Goal: Check status: Check status

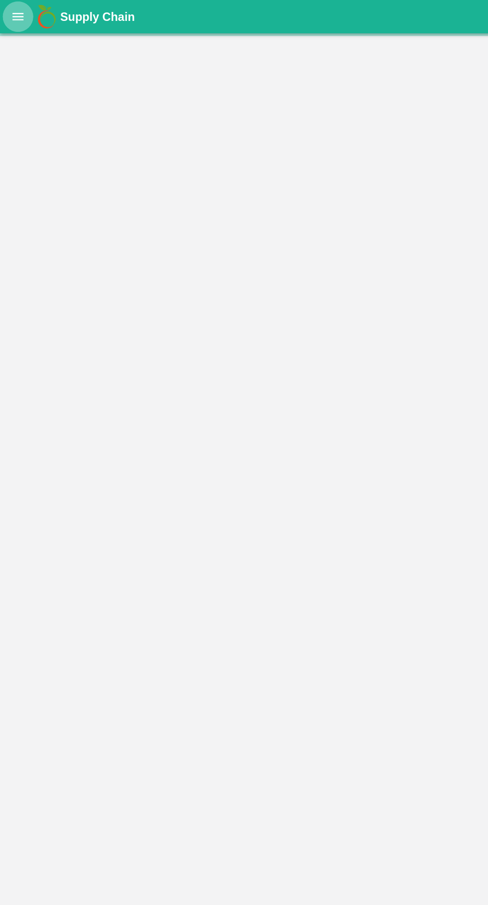
click at [11, 14] on icon "open drawer" at bounding box center [13, 11] width 8 height 5
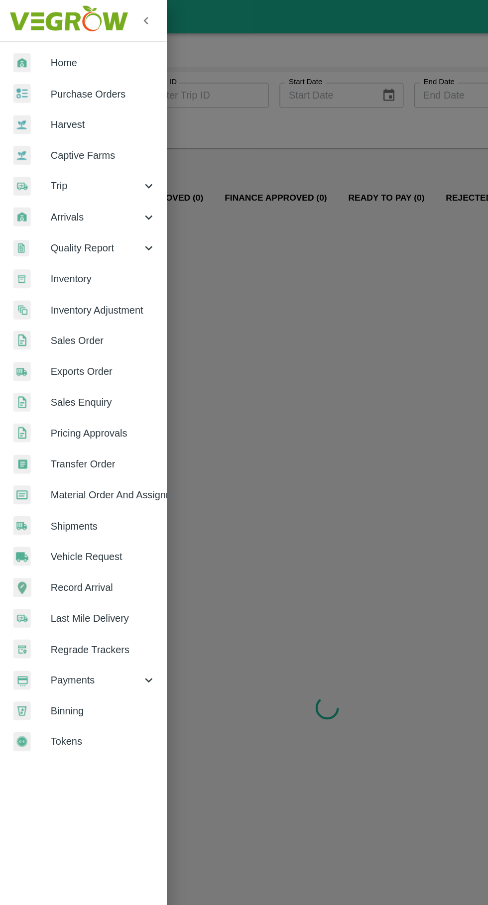
click at [30, 140] on div at bounding box center [24, 139] width 28 height 14
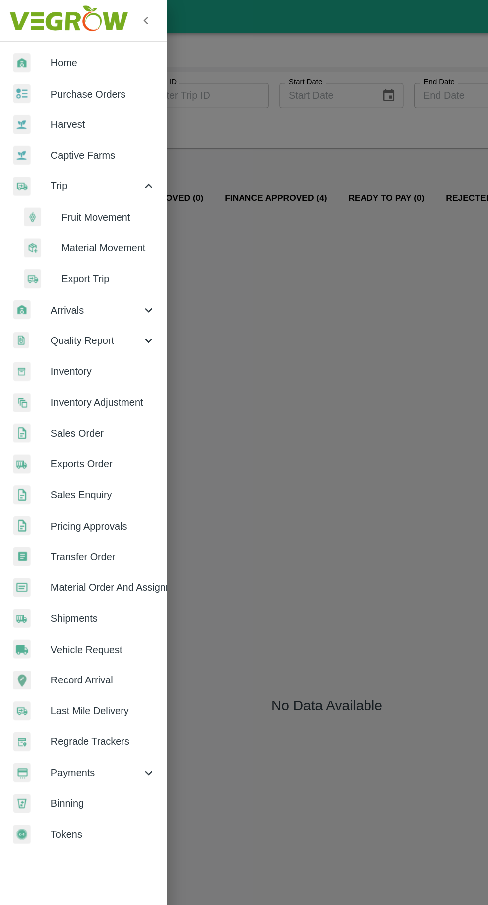
click at [52, 170] on li "Fruit Movement" at bounding box center [66, 162] width 116 height 23
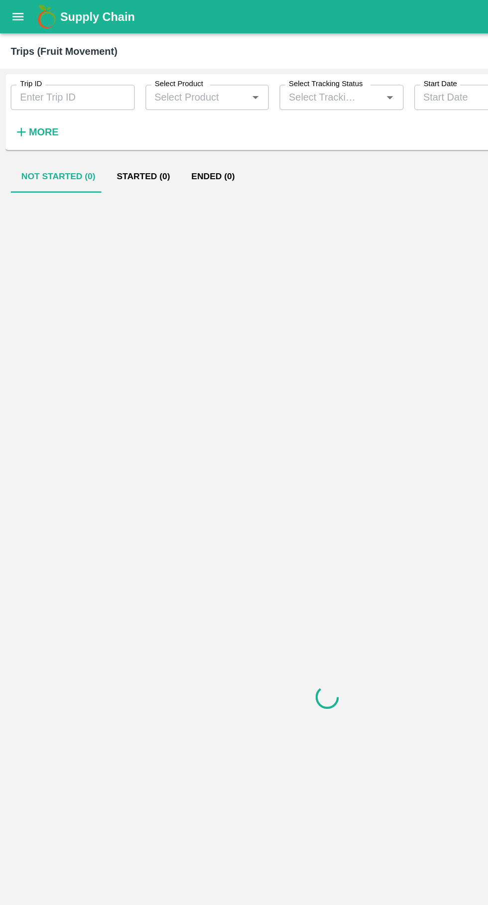
click at [42, 73] on input "Trip ID" at bounding box center [54, 72] width 93 height 19
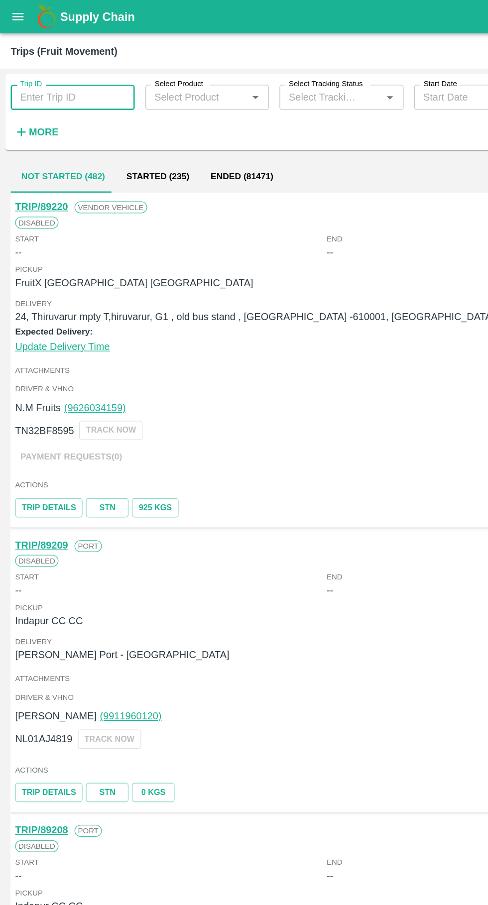
click at [35, 74] on input "Trip ID" at bounding box center [54, 72] width 93 height 19
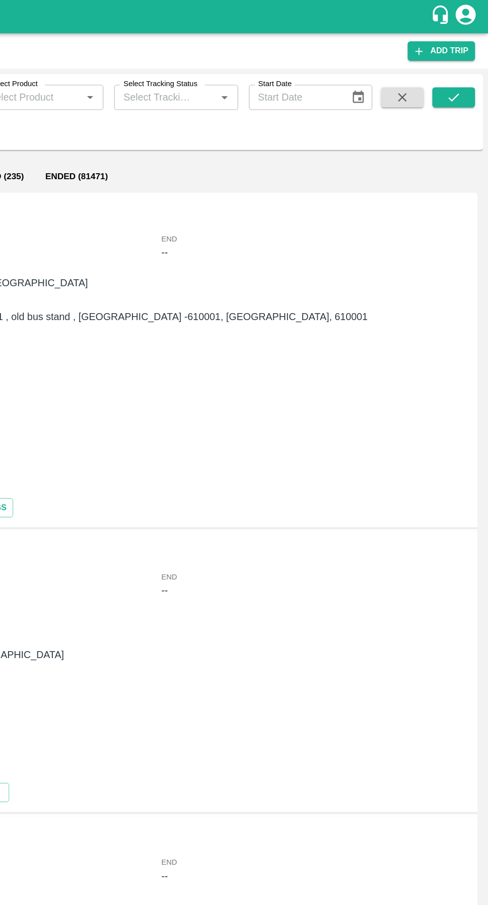
click at [462, 73] on icon "submit" at bounding box center [461, 72] width 11 height 11
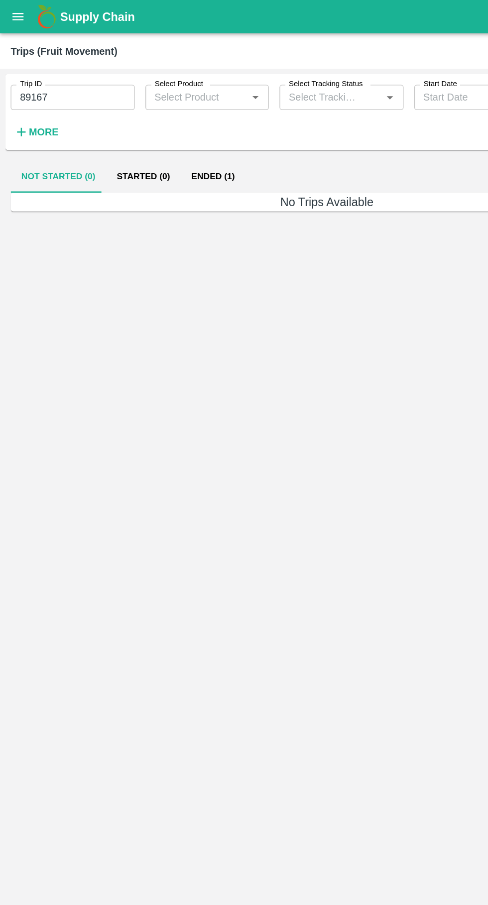
click at [161, 130] on button "Ended (1)" at bounding box center [159, 132] width 48 height 24
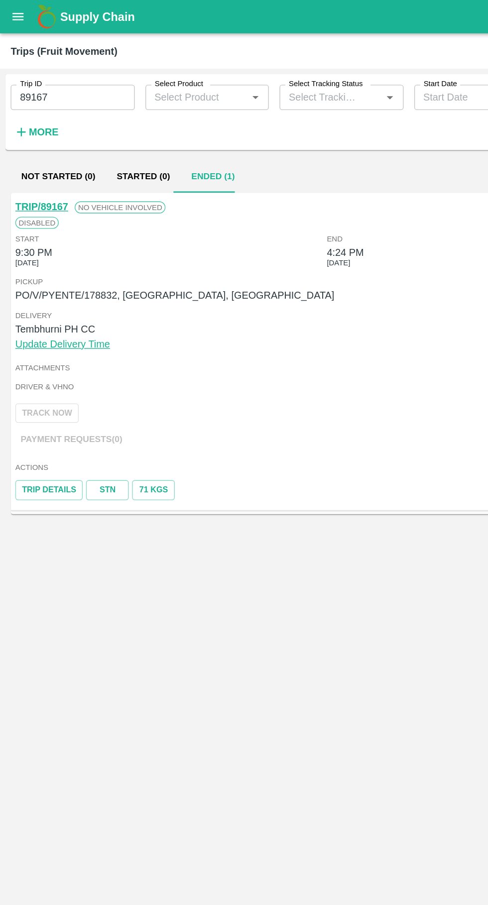
click at [44, 69] on input "89167" at bounding box center [54, 72] width 93 height 19
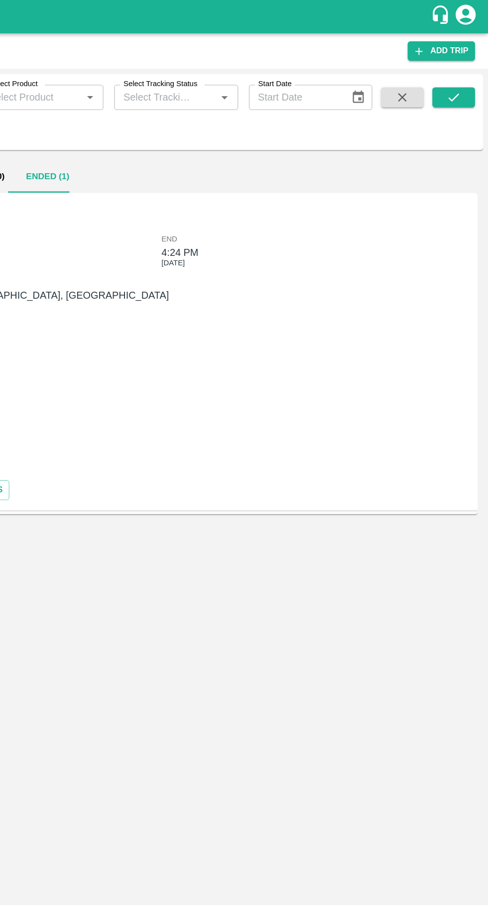
click at [463, 71] on icon "submit" at bounding box center [461, 72] width 11 height 11
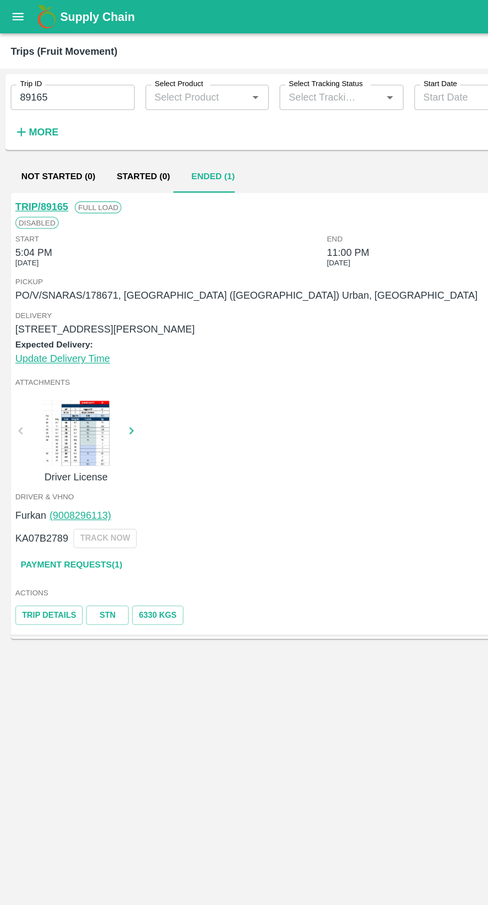
click at [67, 73] on input "89165" at bounding box center [54, 72] width 93 height 19
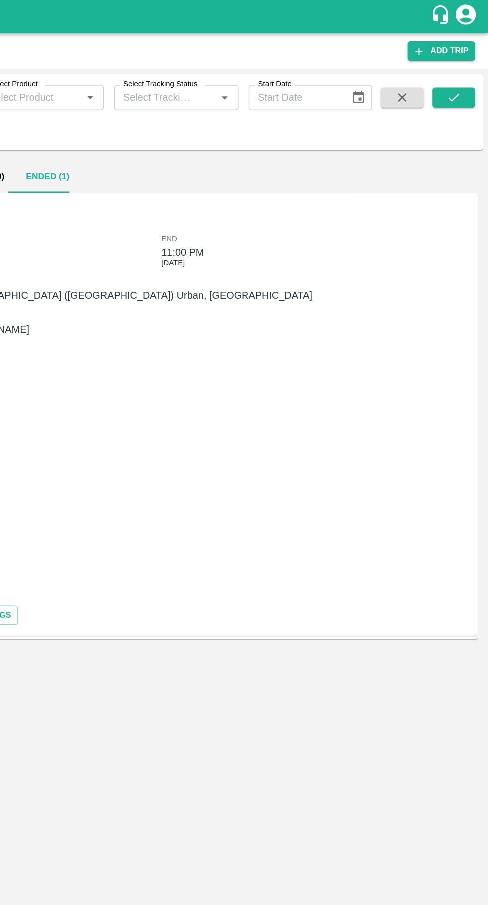
click at [462, 75] on icon "submit" at bounding box center [461, 72] width 11 height 11
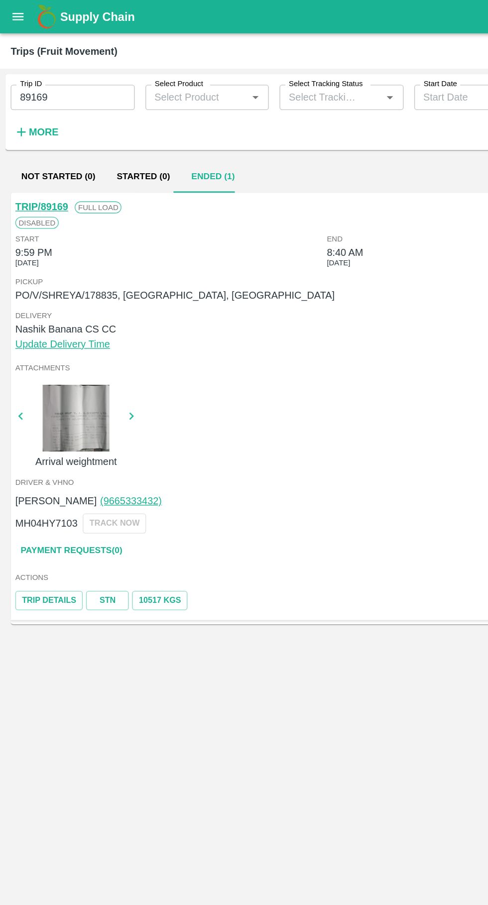
click at [46, 75] on input "89169" at bounding box center [54, 72] width 93 height 19
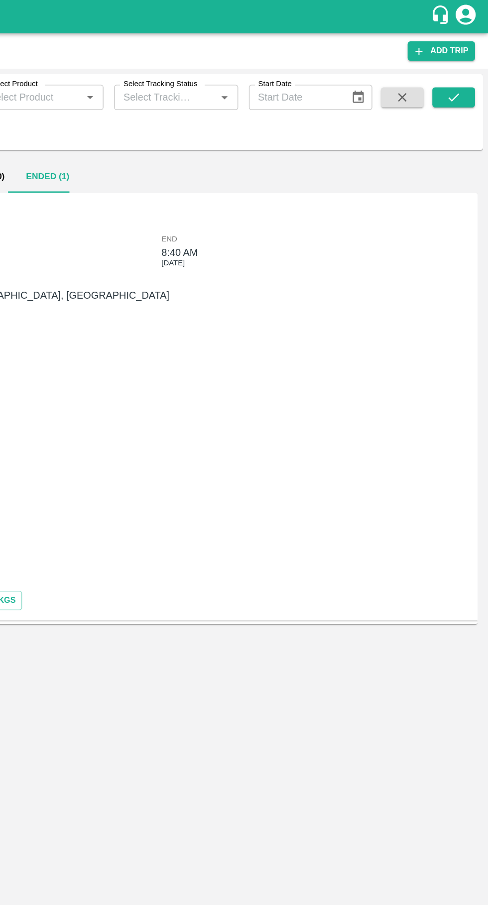
click at [462, 73] on icon "submit" at bounding box center [461, 72] width 11 height 11
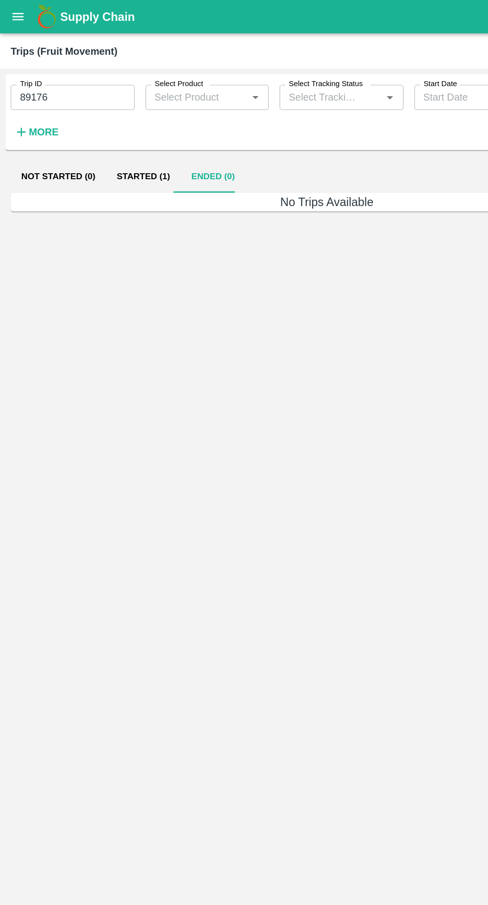
click at [110, 123] on button "Started (1)" at bounding box center [107, 132] width 56 height 24
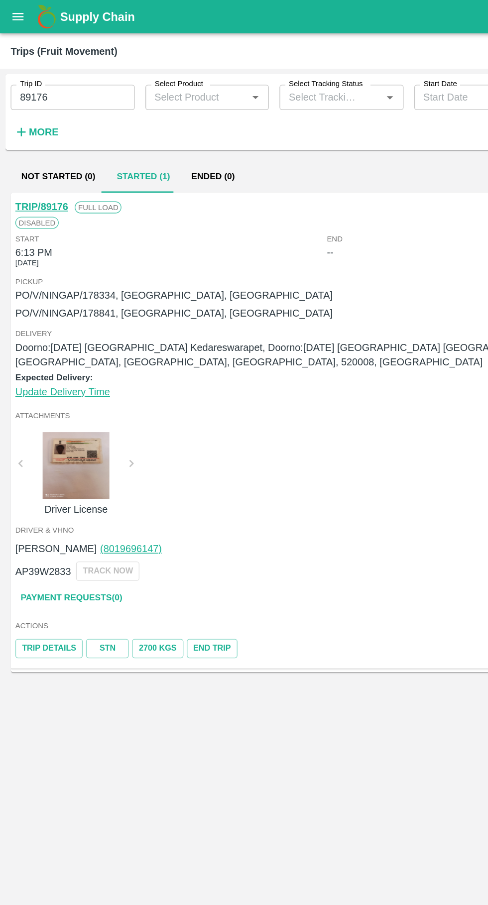
click at [54, 73] on input "89176" at bounding box center [54, 72] width 93 height 19
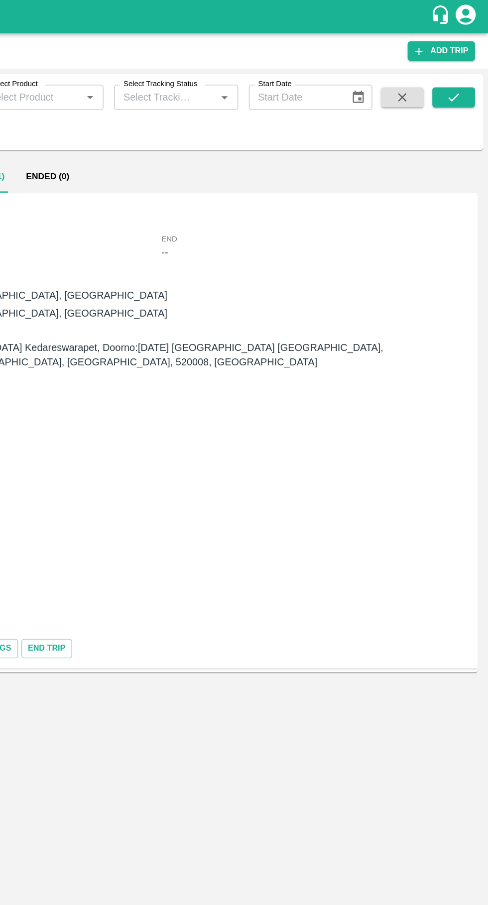
type input "89179"
click at [461, 74] on icon "submit" at bounding box center [462, 73] width 8 height 6
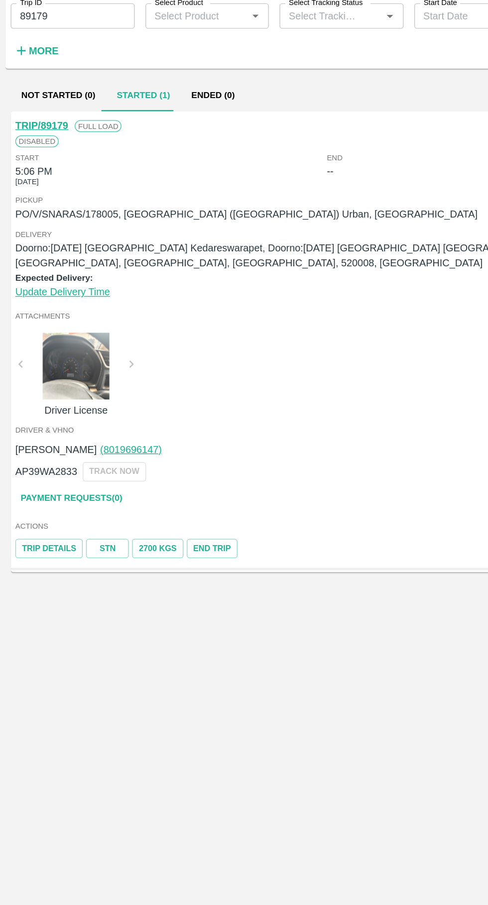
click at [33, 152] on link "TRIP/89179" at bounding box center [30, 154] width 39 height 8
